Goal: Task Accomplishment & Management: Manage account settings

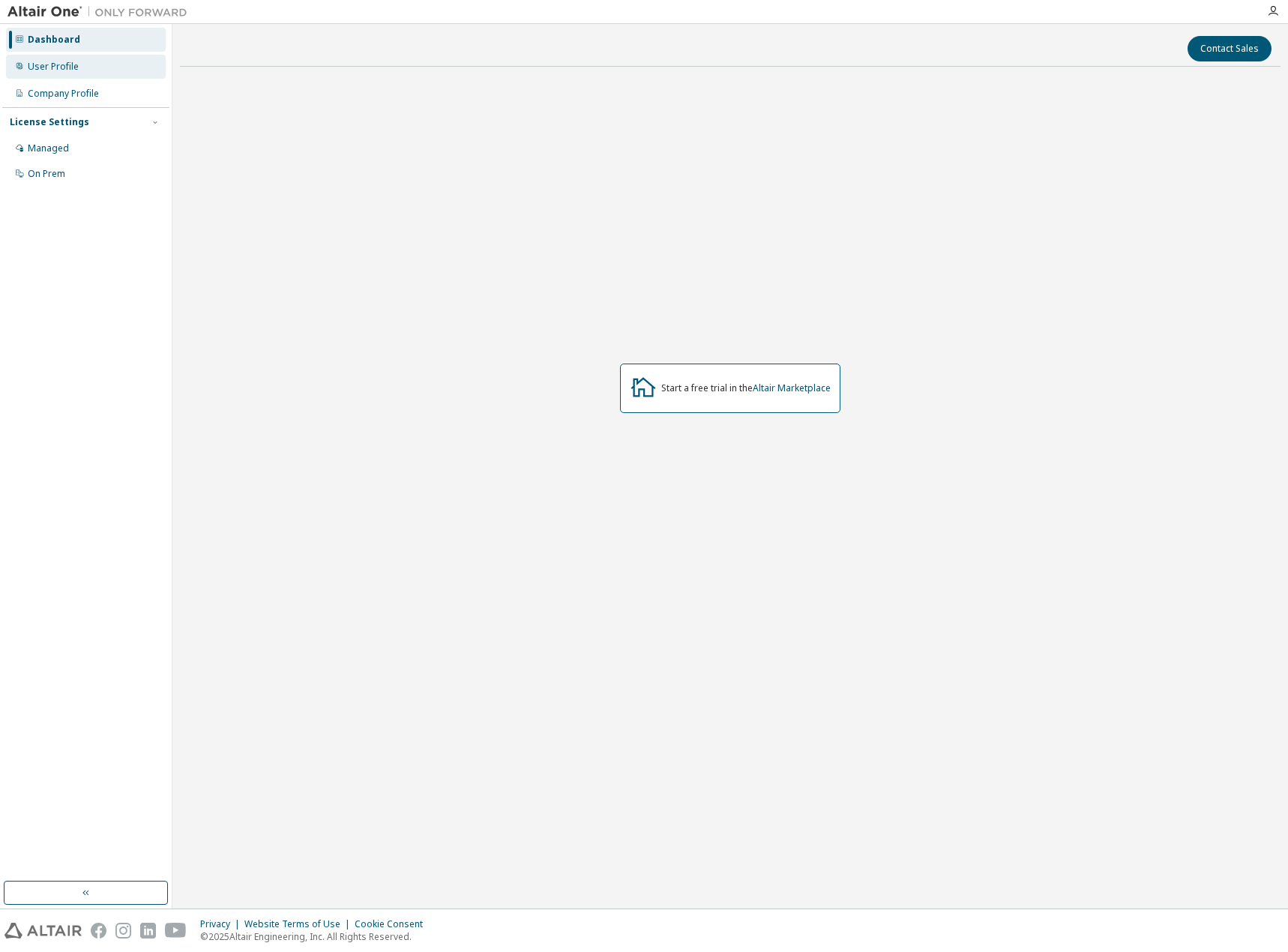
click at [87, 78] on div "Dashboard User Profile Company Profile License Settings Managed On Prem" at bounding box center [86, 106] width 167 height 161
click at [87, 77] on div "User Profile" at bounding box center [85, 67] width 159 height 24
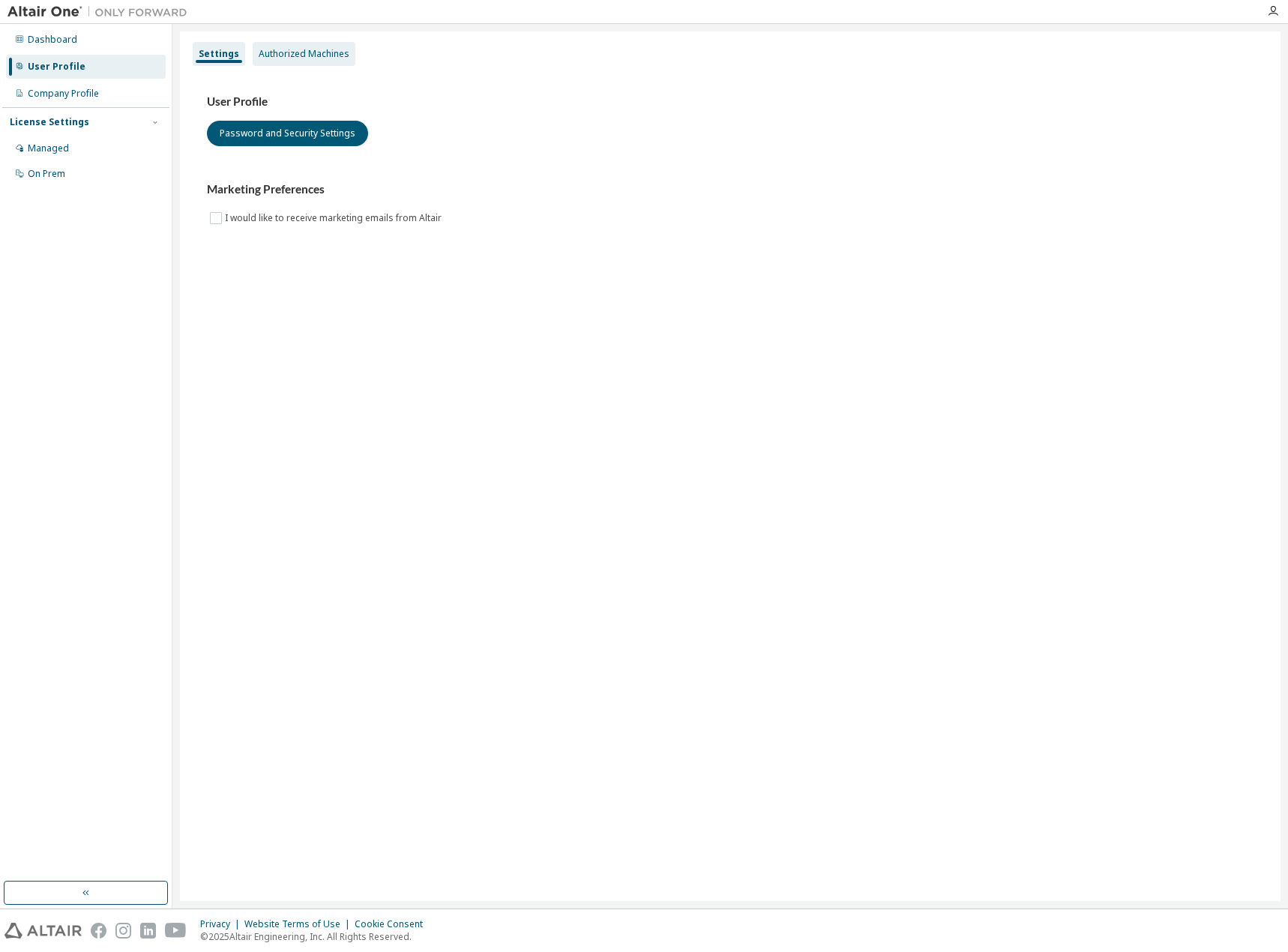
click at [299, 57] on div "Authorized Machines" at bounding box center [304, 54] width 91 height 12
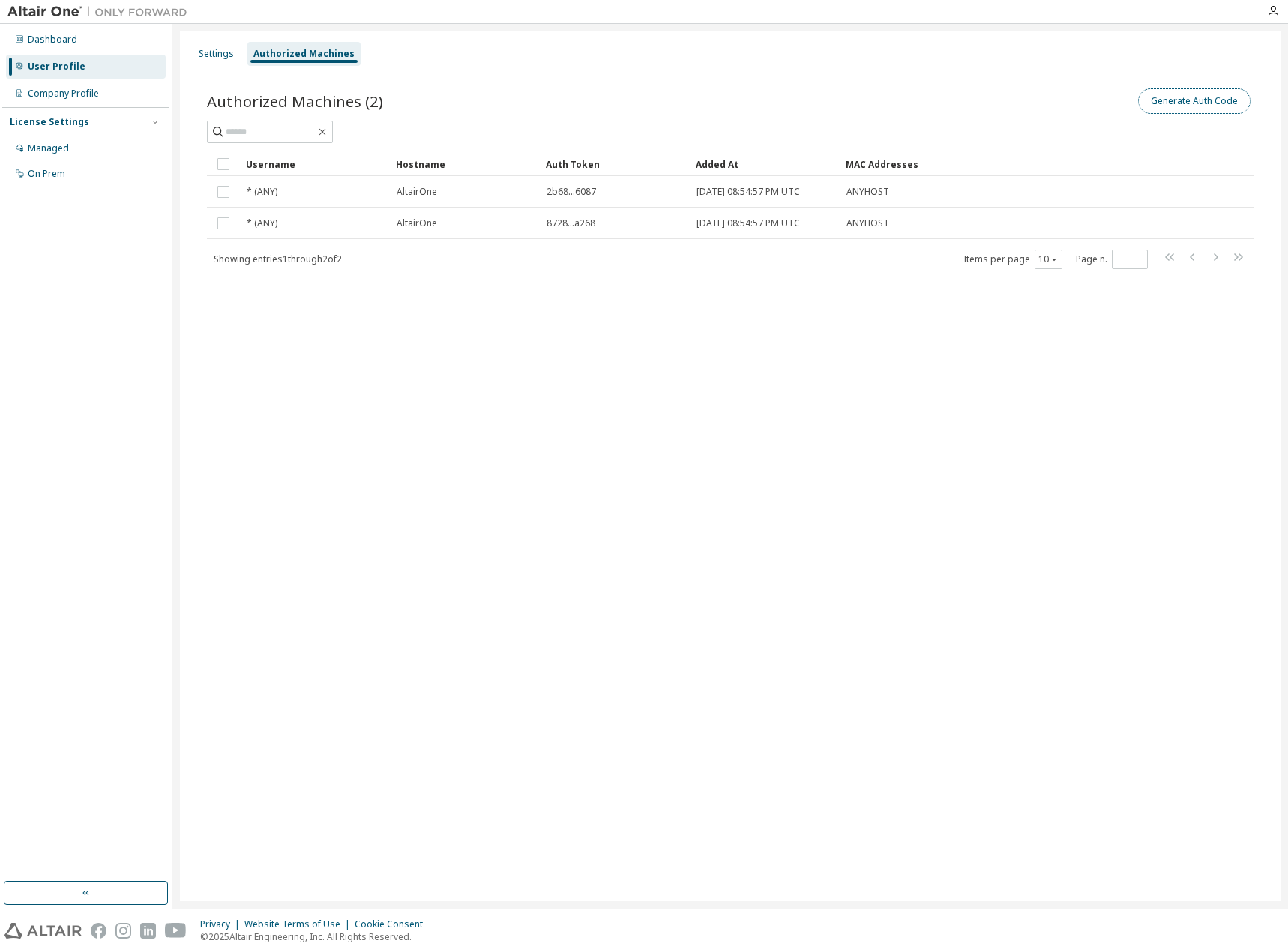
click at [1189, 104] on button "Generate Auth Code" at bounding box center [1194, 101] width 112 height 25
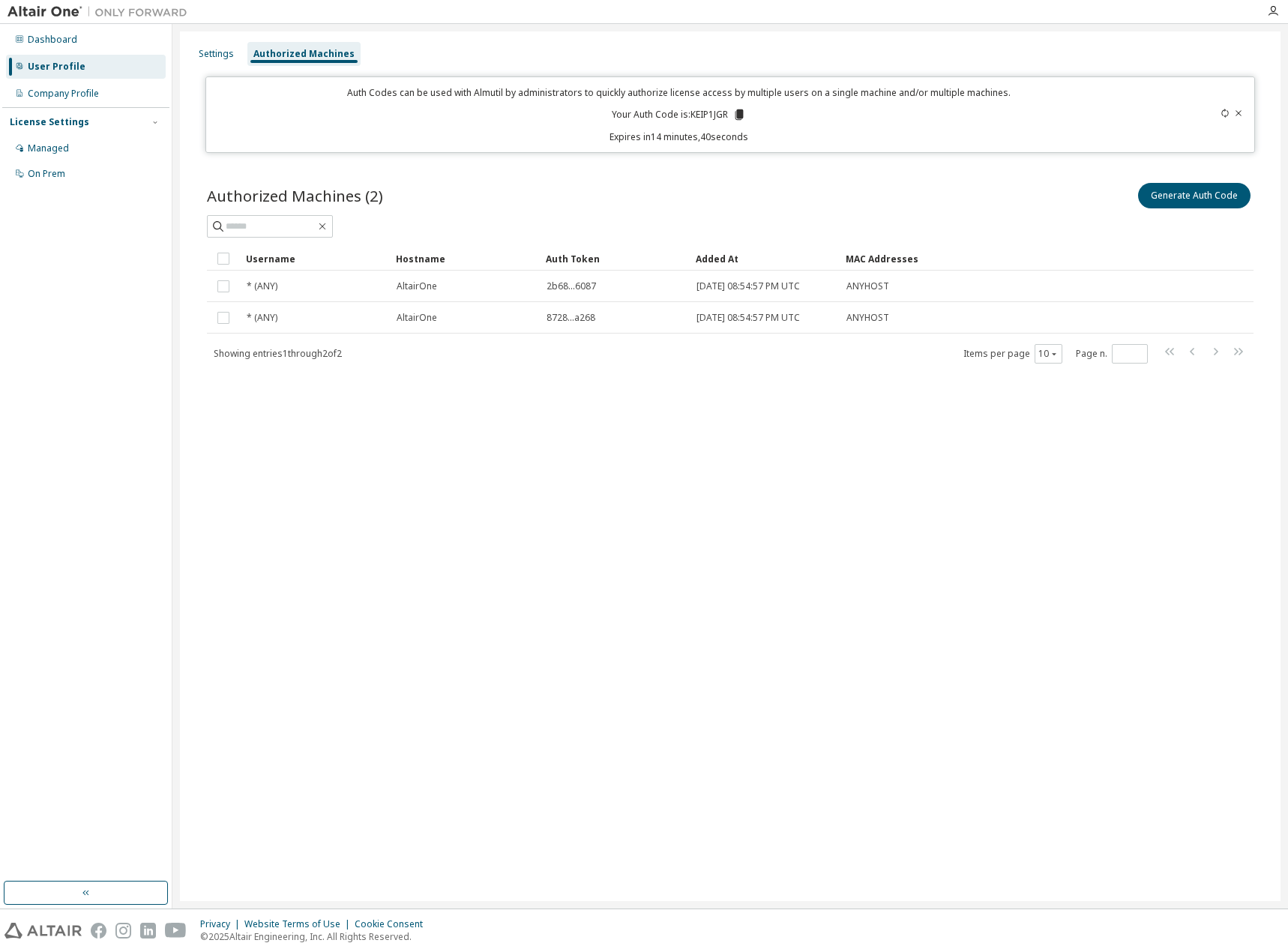
click at [1072, 539] on div "Settings Authorized Machines Auth Codes can be used with Almutil by administrat…" at bounding box center [730, 466] width 1100 height 869
